Goal: Information Seeking & Learning: Check status

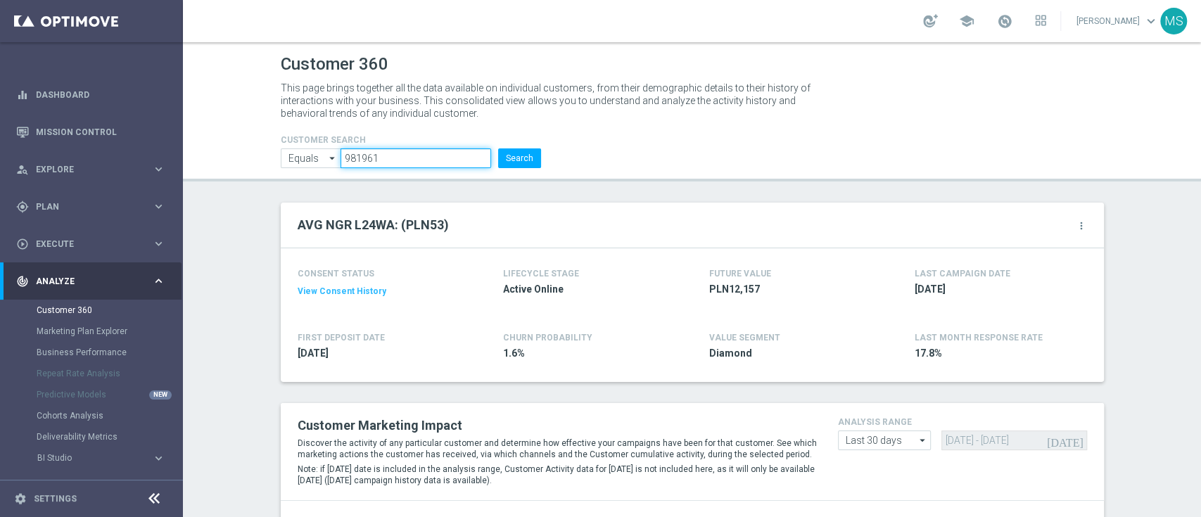
click at [421, 155] on input "981961" at bounding box center [416, 158] width 150 height 20
paste input "2821068"
type input "2821068"
click at [507, 160] on button "Search" at bounding box center [519, 158] width 43 height 20
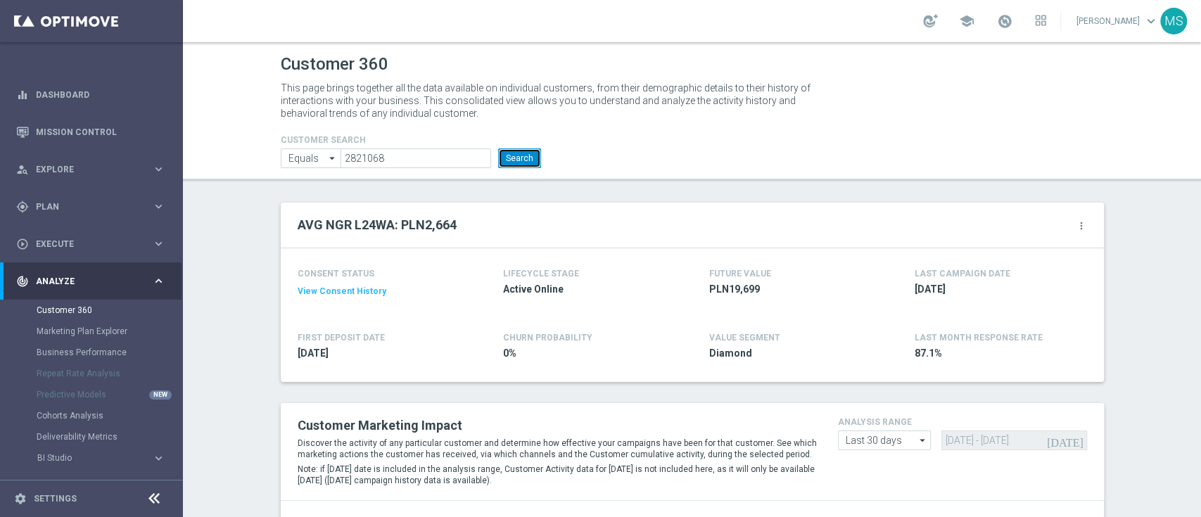
click at [522, 161] on button "Search" at bounding box center [519, 158] width 43 height 20
click at [498, 148] on button "Search" at bounding box center [519, 158] width 43 height 20
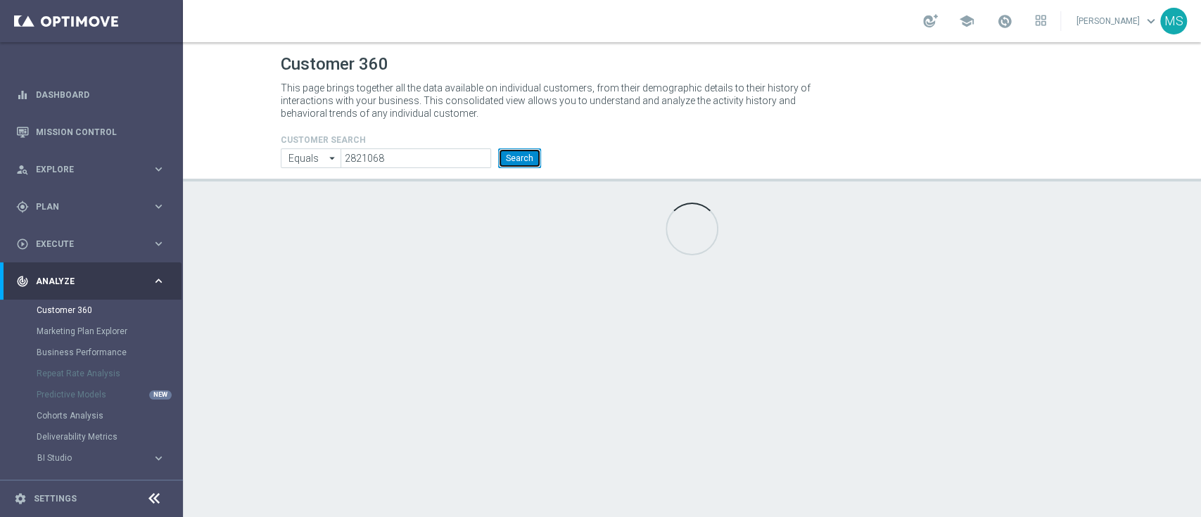
click at [501, 156] on button "Search" at bounding box center [519, 158] width 43 height 20
click at [523, 154] on button "Search" at bounding box center [519, 158] width 43 height 20
click at [528, 158] on button "Search" at bounding box center [519, 158] width 43 height 20
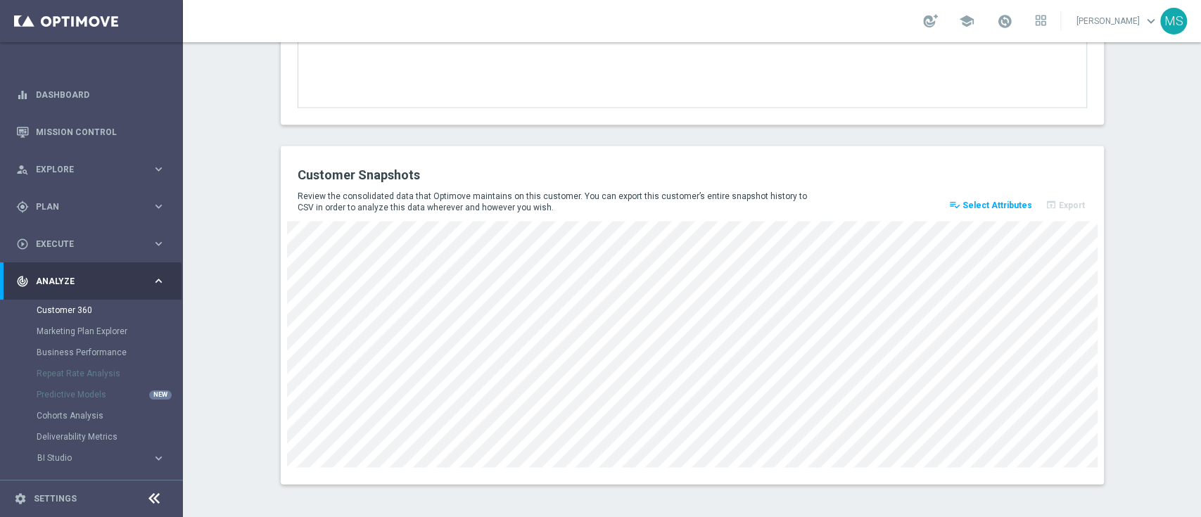
scroll to position [1925, 0]
